Goal: Subscribe to service/newsletter

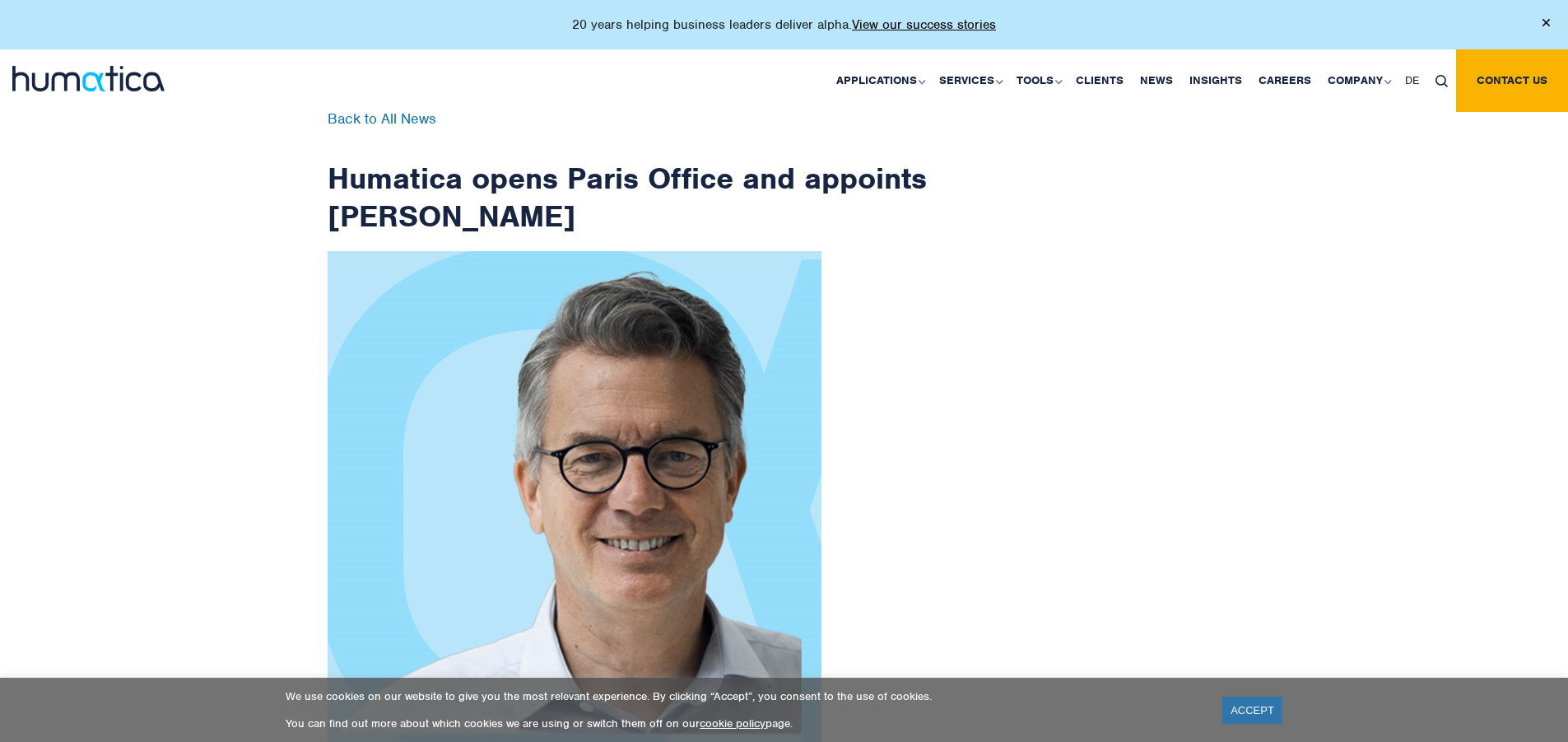
scroll to position [2627, 0]
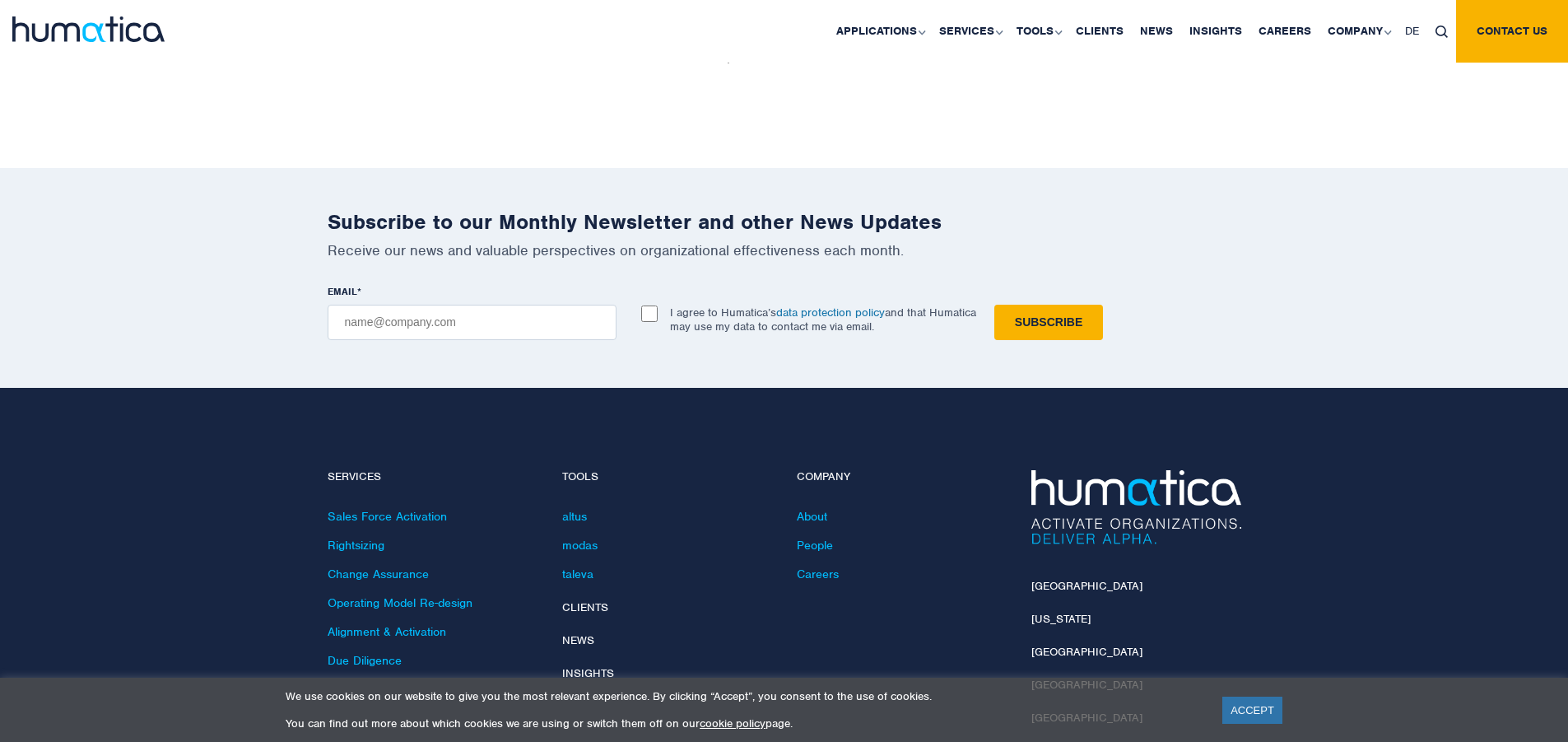
checkbox input "true"
type input "[EMAIL_ADDRESS][DOMAIN_NAME]"
click at [995, 305] on input "Subscribe" at bounding box center [1049, 322] width 109 height 36
